Goal: Task Accomplishment & Management: Use online tool/utility

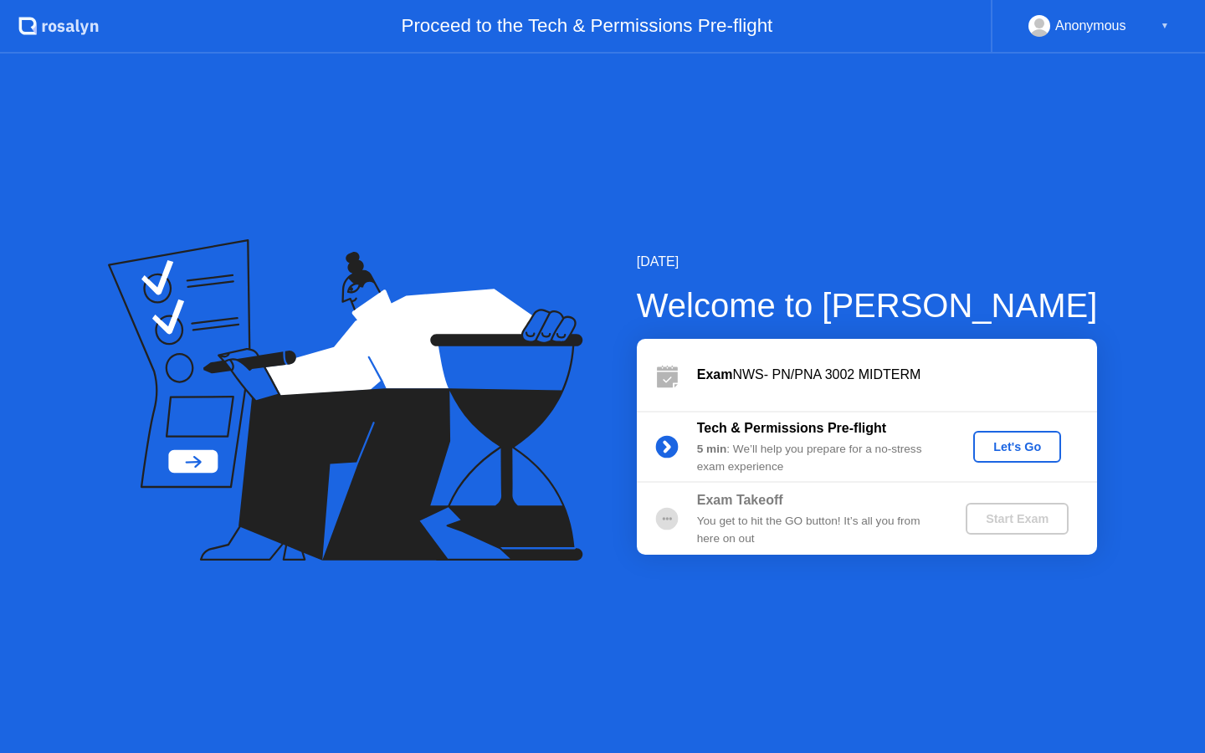
click at [1019, 443] on div "Let's Go" at bounding box center [1017, 446] width 74 height 13
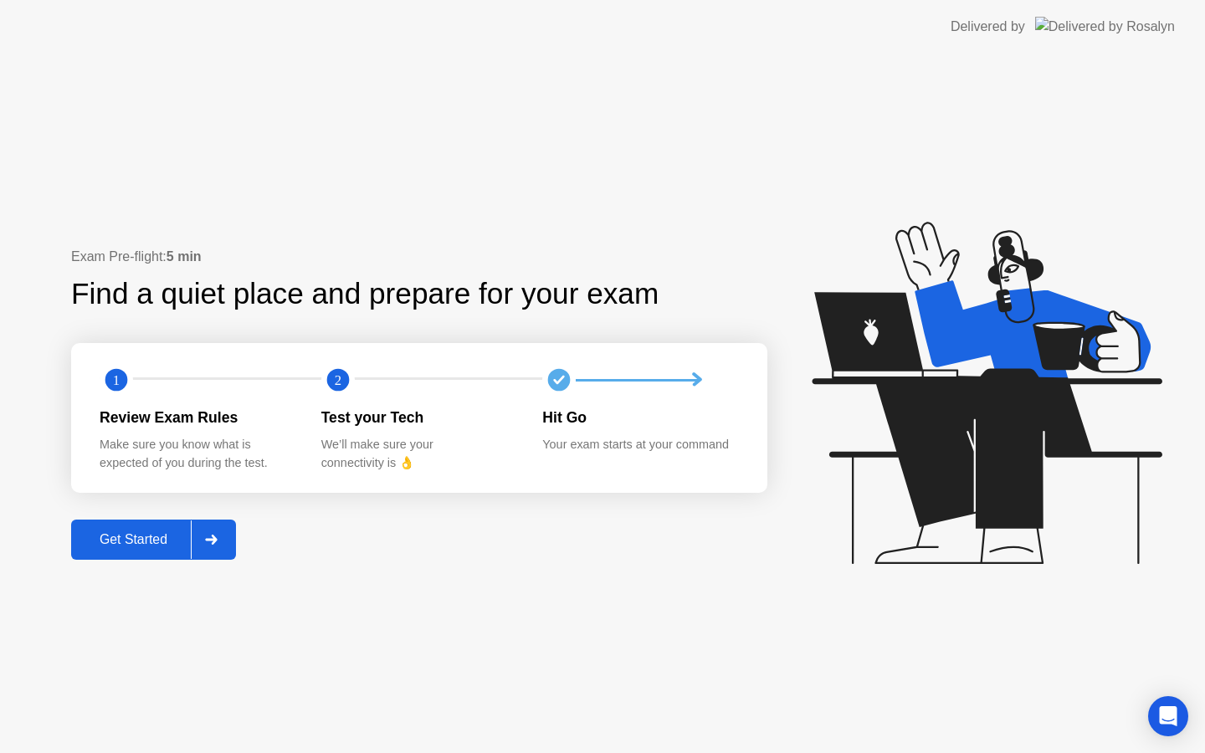
click at [159, 553] on button "Get Started" at bounding box center [153, 540] width 165 height 40
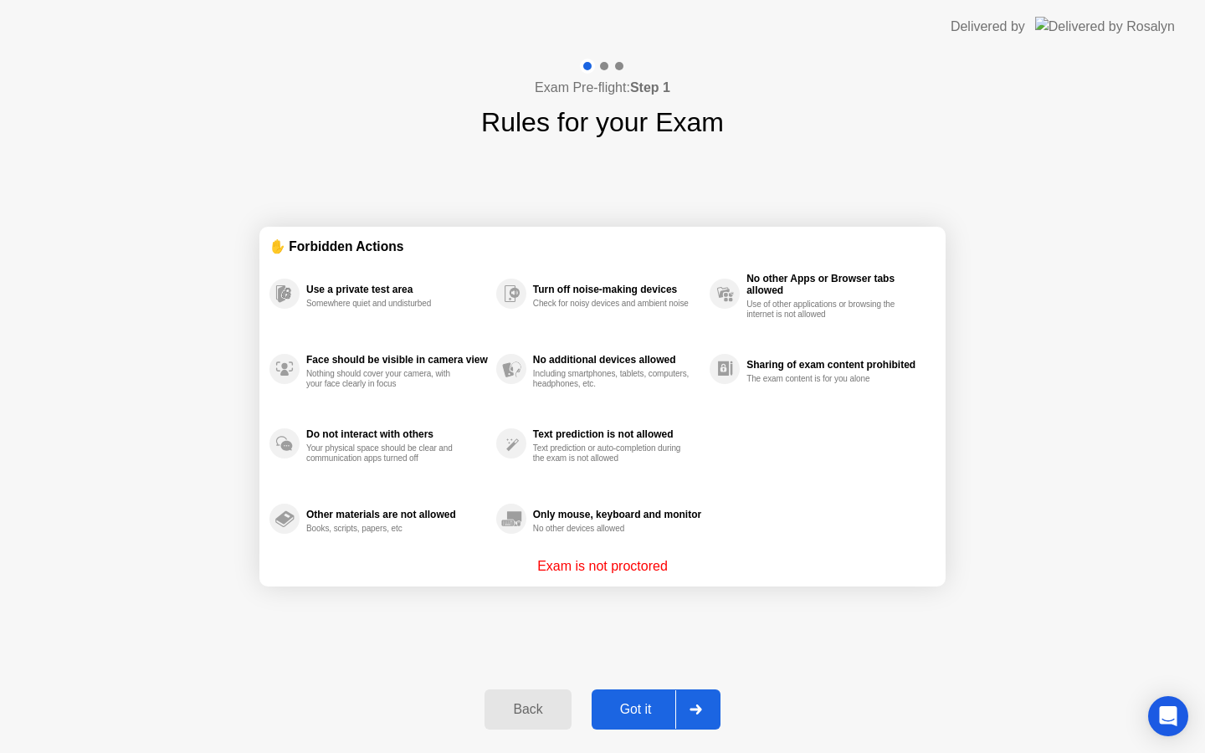
click at [636, 699] on button "Got it" at bounding box center [656, 709] width 129 height 40
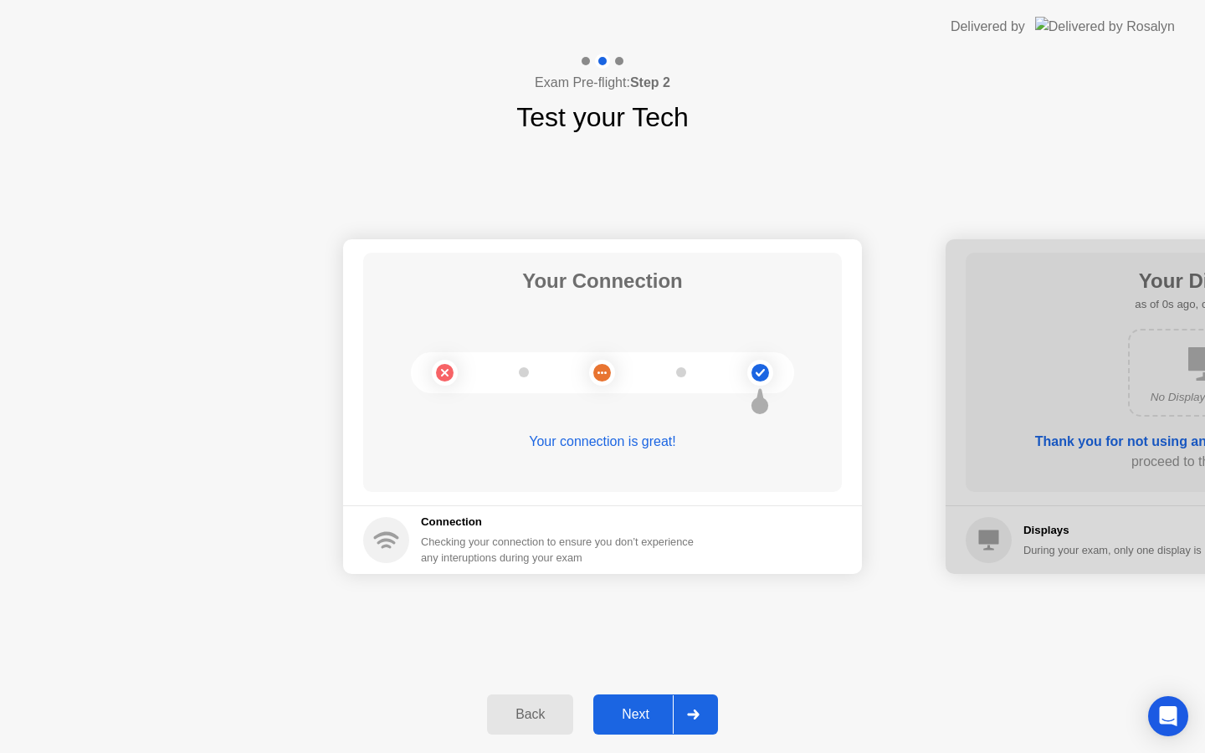
click at [656, 720] on div "Next" at bounding box center [635, 714] width 74 height 15
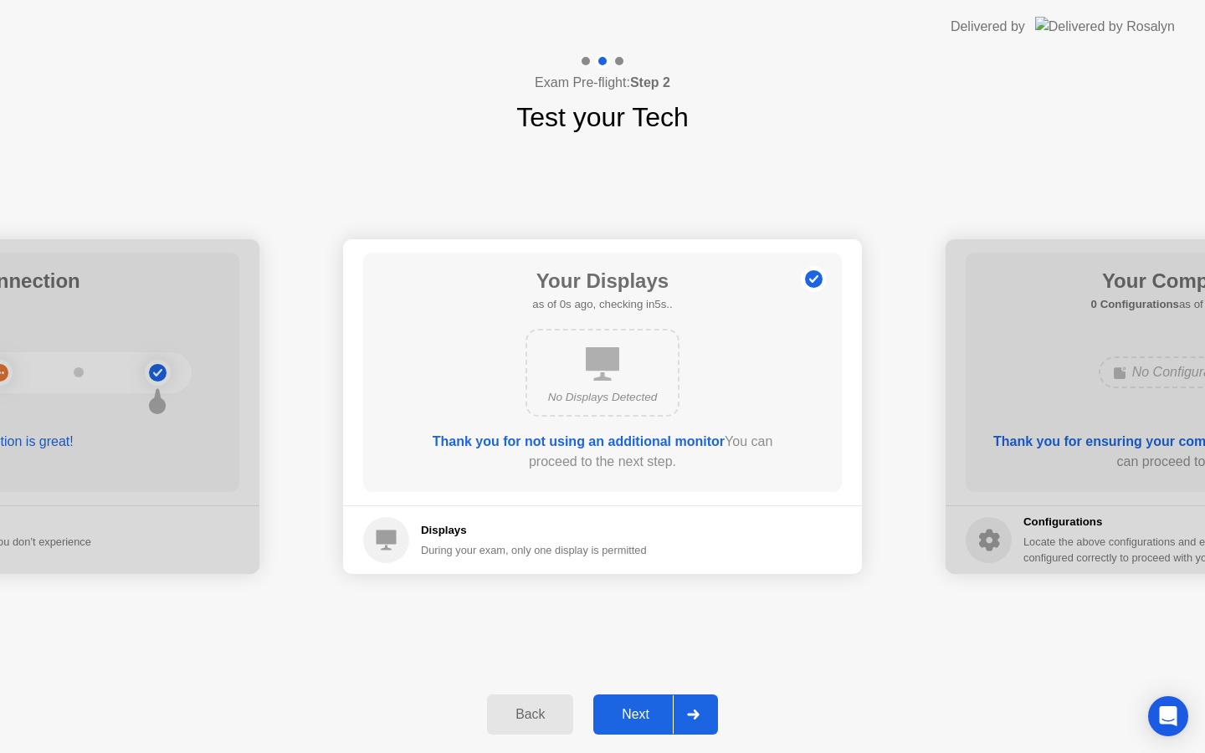
click at [656, 720] on div "Next" at bounding box center [635, 714] width 74 height 15
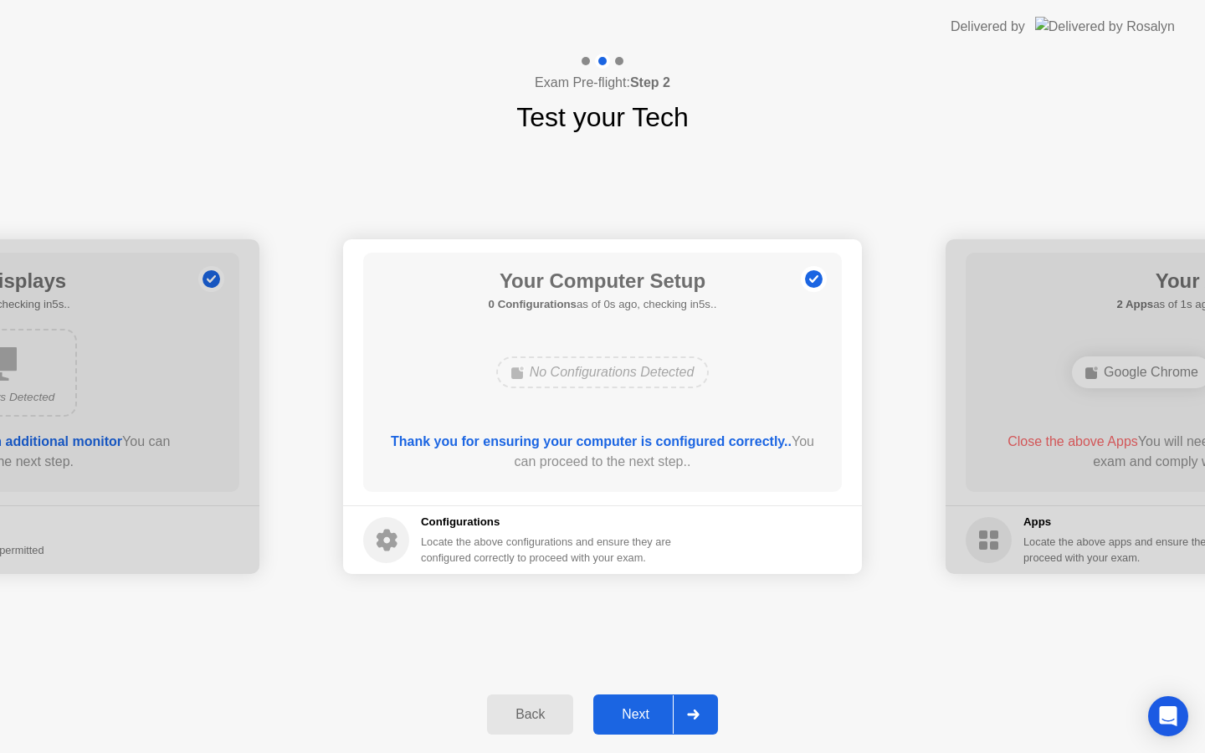
click at [656, 720] on div "Next" at bounding box center [635, 714] width 74 height 15
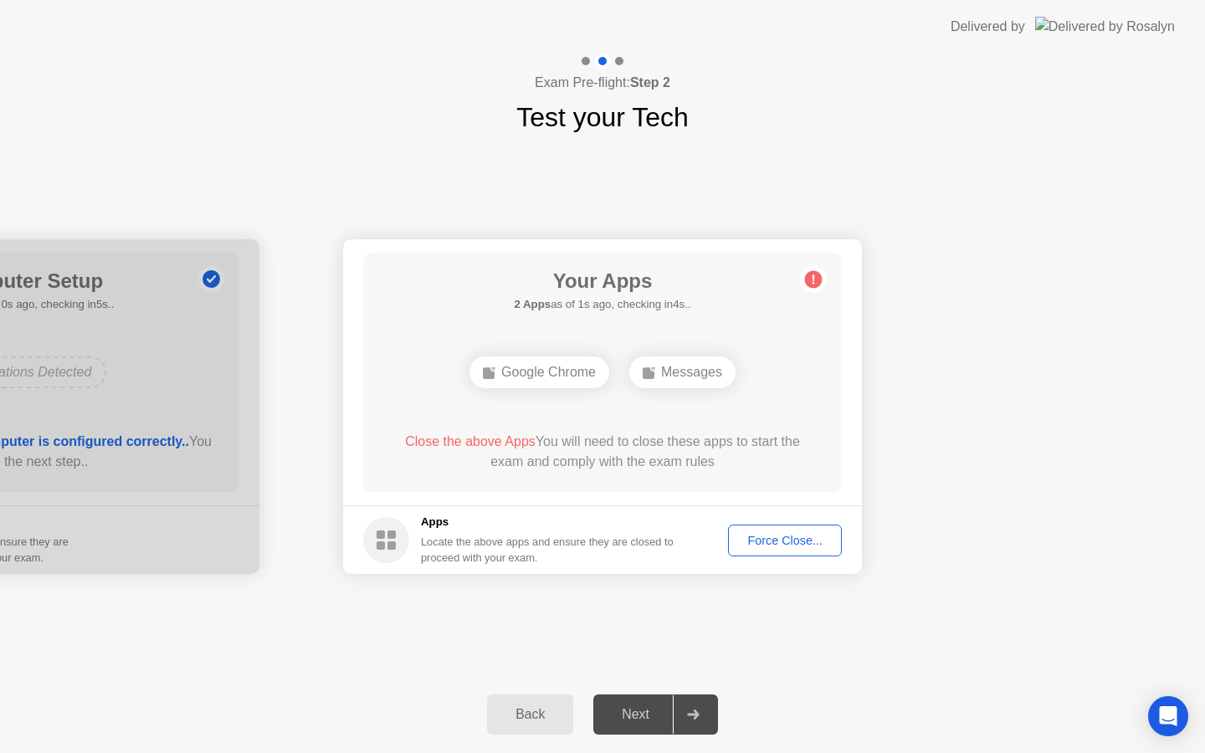
click at [541, 711] on div "Back" at bounding box center [530, 714] width 76 height 15
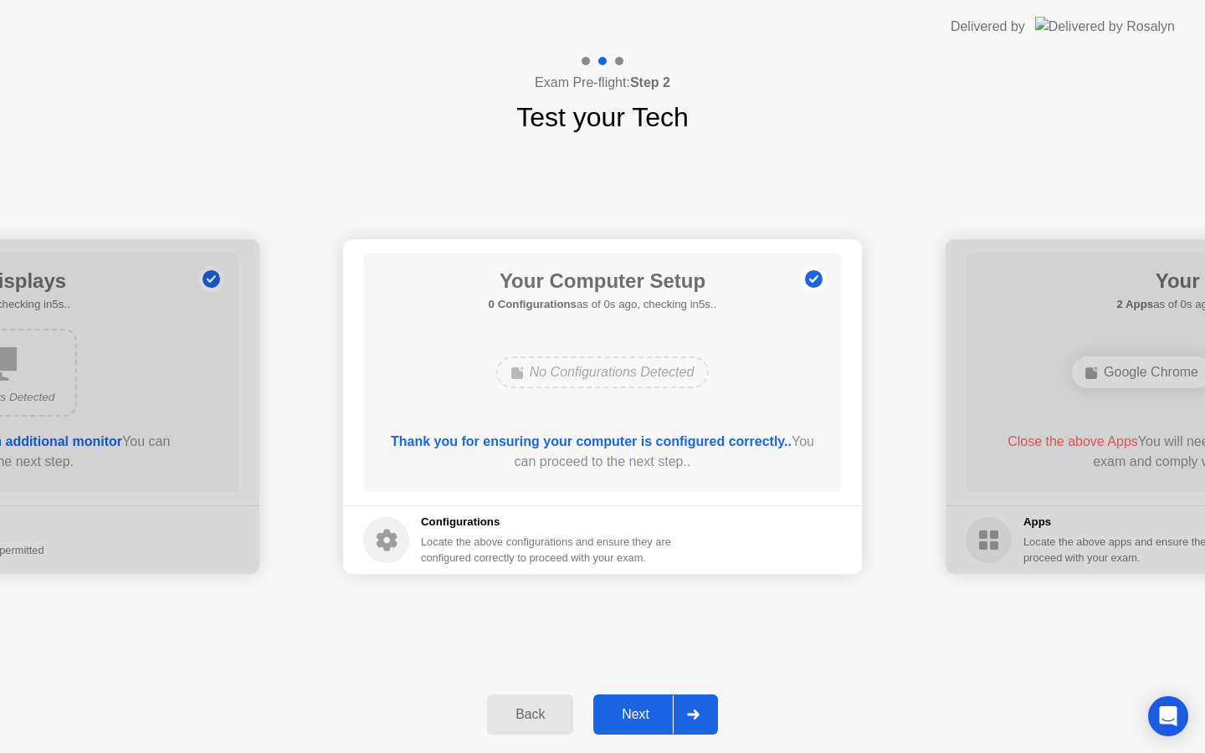
click at [541, 711] on div "Back" at bounding box center [530, 714] width 76 height 15
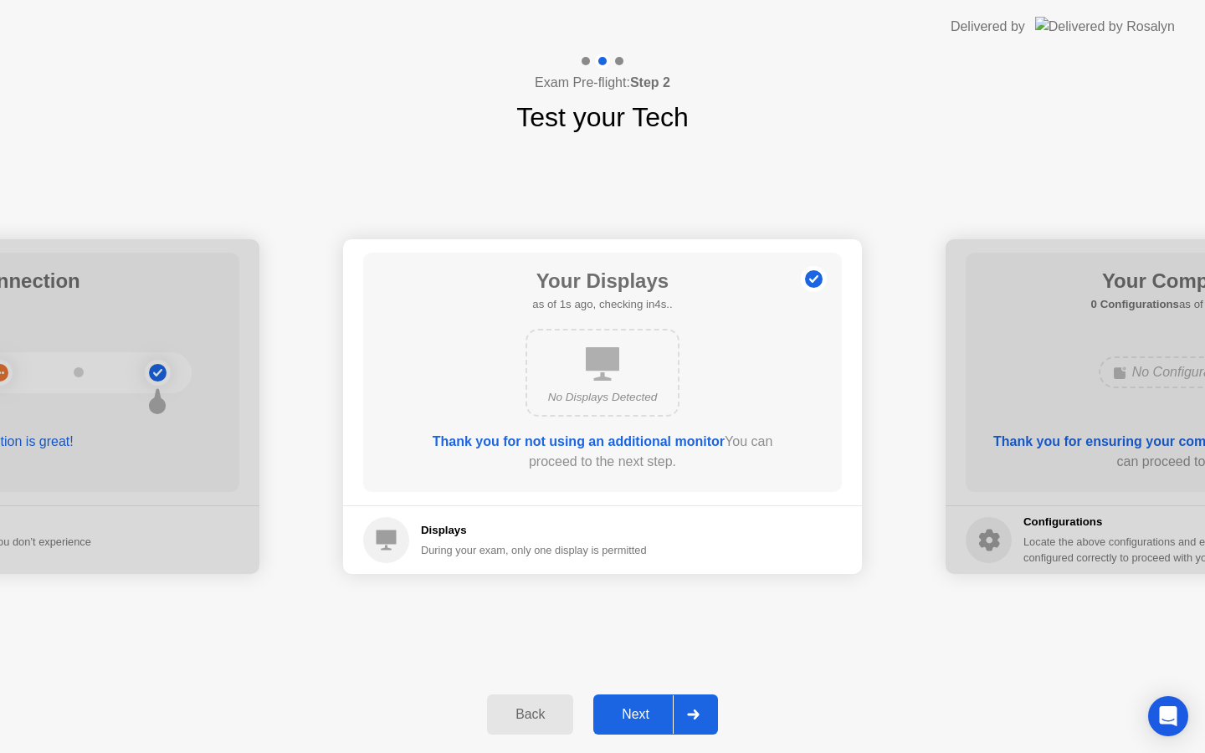
click at [541, 711] on div "Back" at bounding box center [530, 714] width 76 height 15
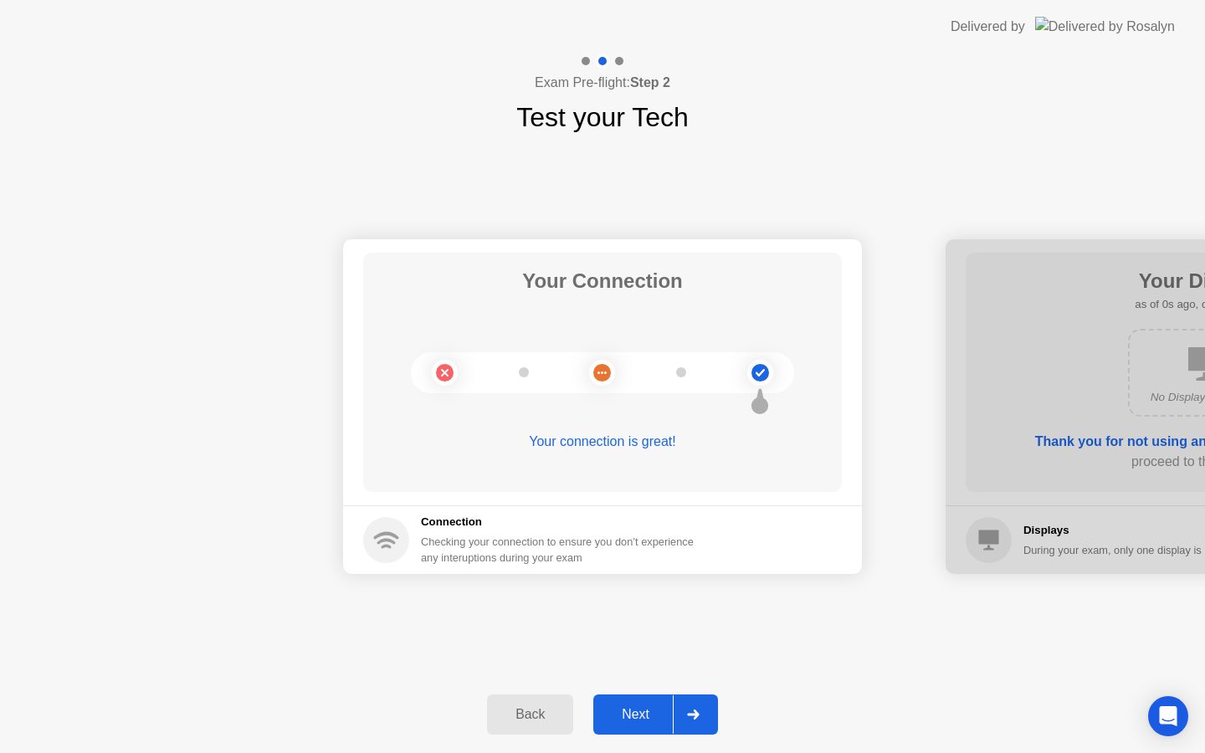
click at [642, 713] on div "Next" at bounding box center [635, 714] width 74 height 15
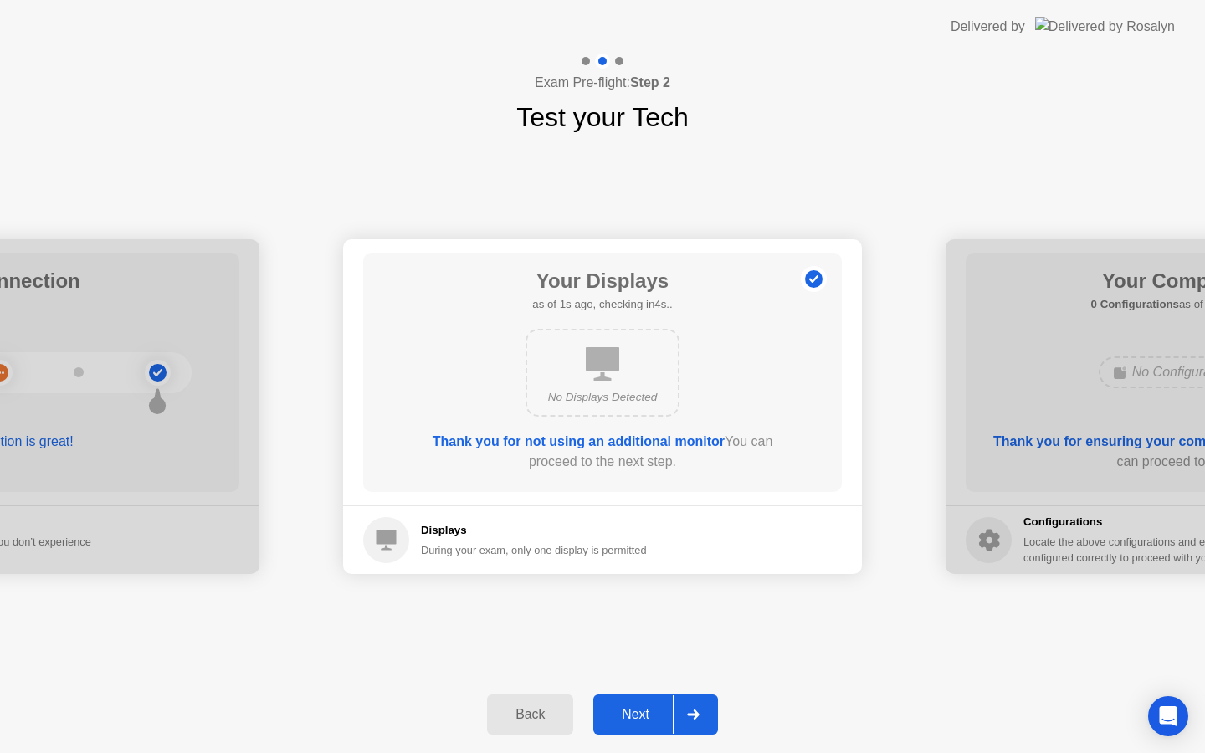
click at [642, 713] on div "Next" at bounding box center [635, 714] width 74 height 15
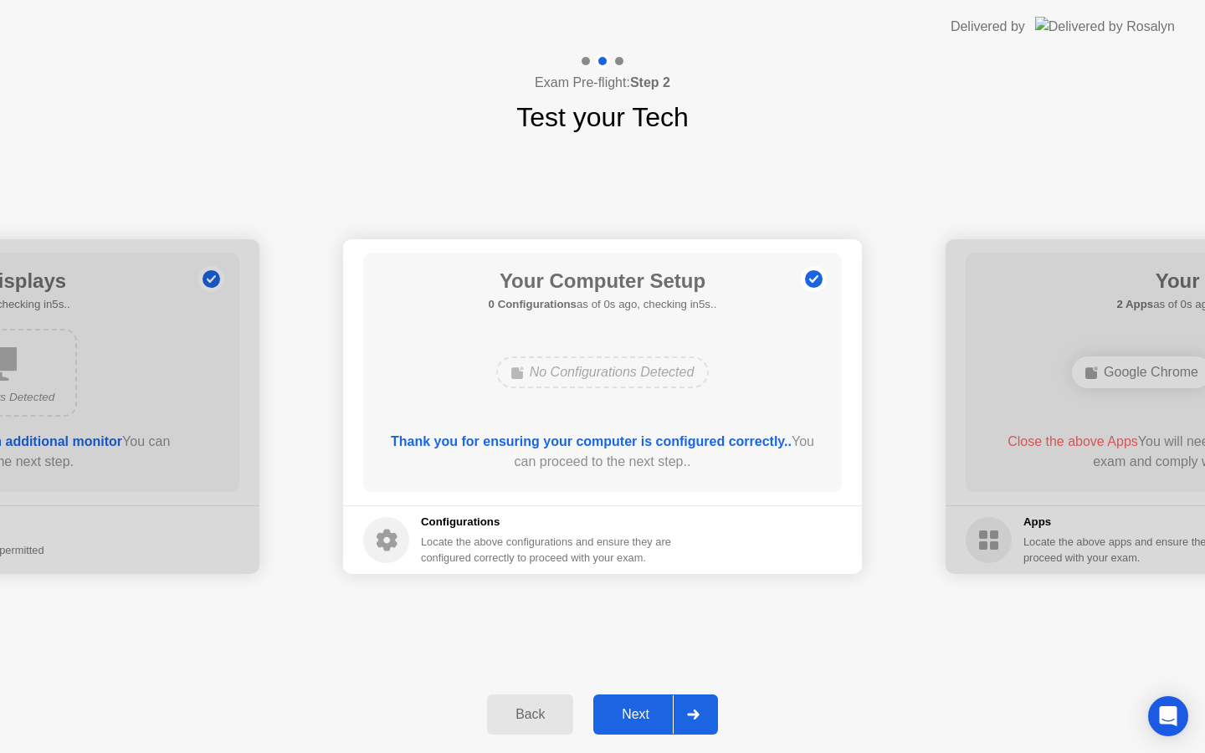
click at [640, 699] on button "Next" at bounding box center [655, 714] width 125 height 40
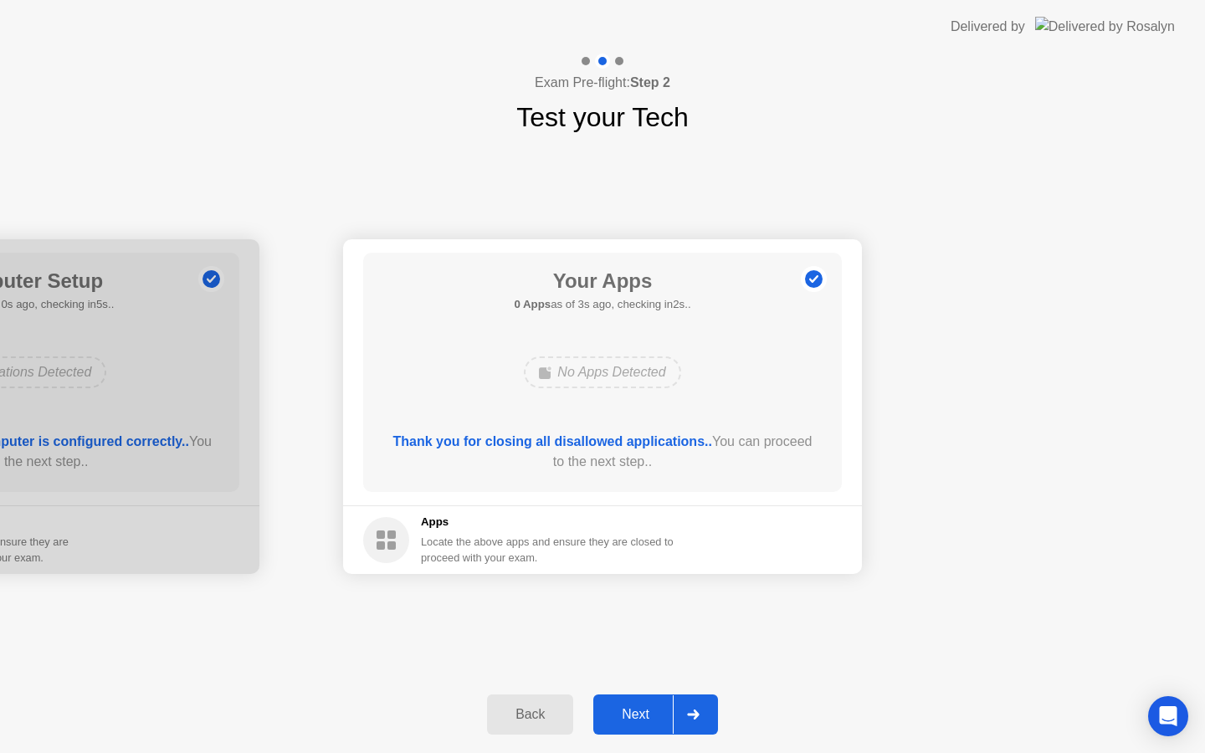
click at [664, 720] on div "Next" at bounding box center [635, 714] width 74 height 15
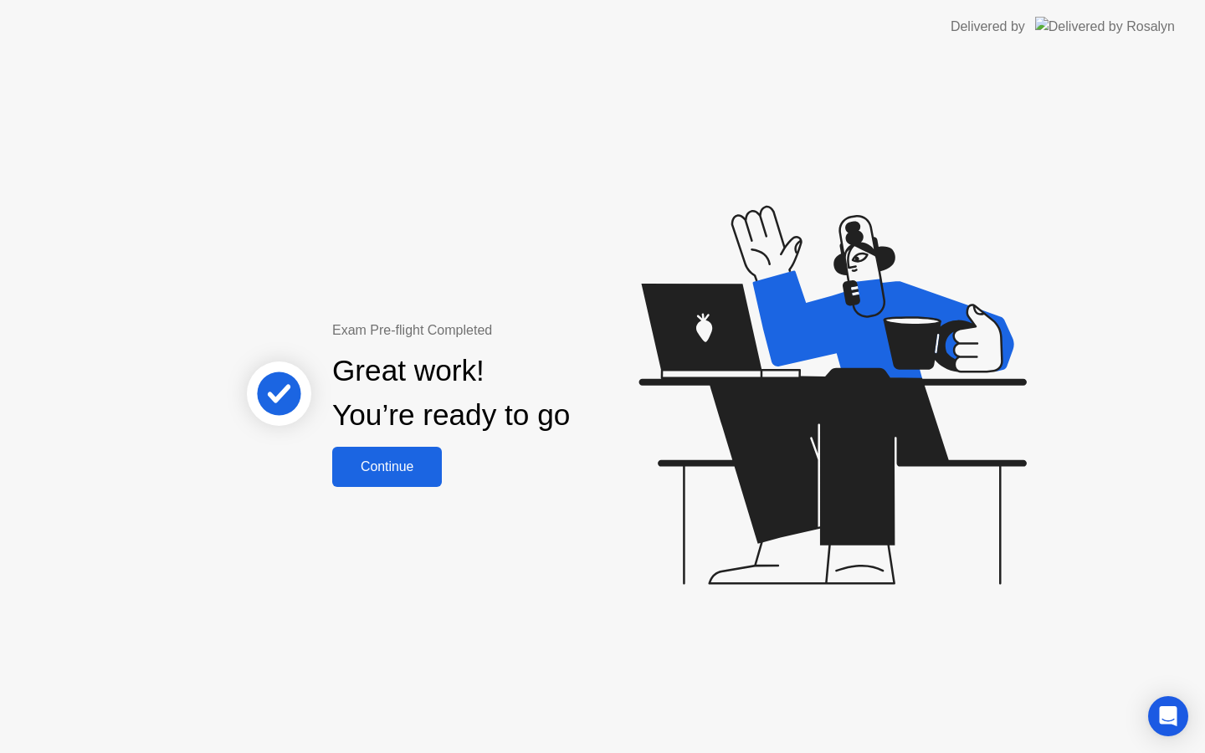
click at [408, 451] on button "Continue" at bounding box center [387, 467] width 110 height 40
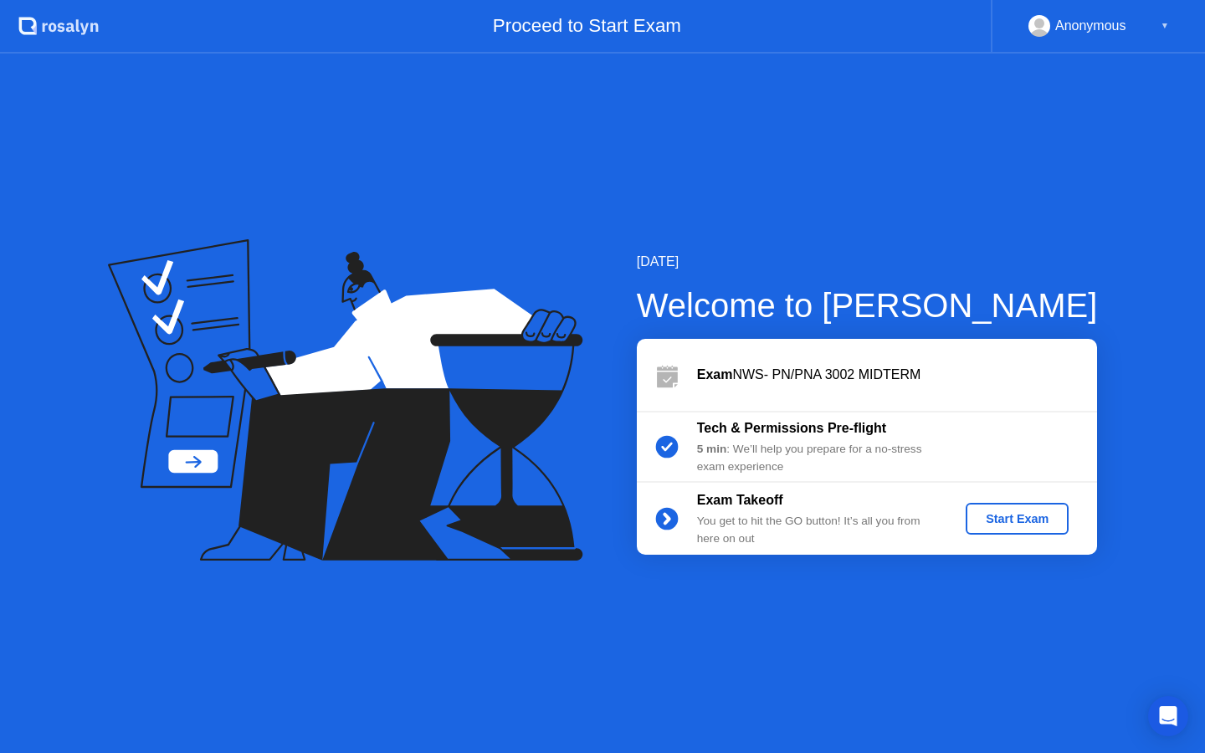
click at [1017, 520] on div "Start Exam" at bounding box center [1017, 518] width 90 height 13
